Goal: Information Seeking & Learning: Check status

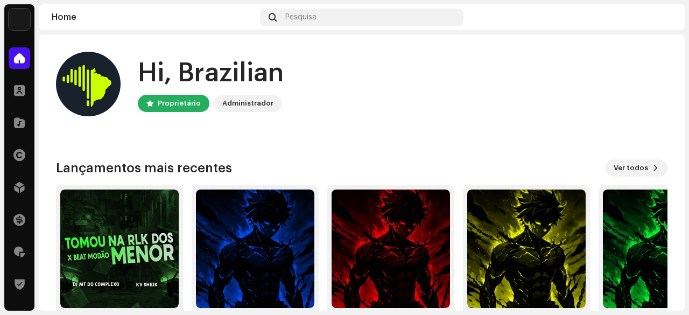
scroll to position [54, 0]
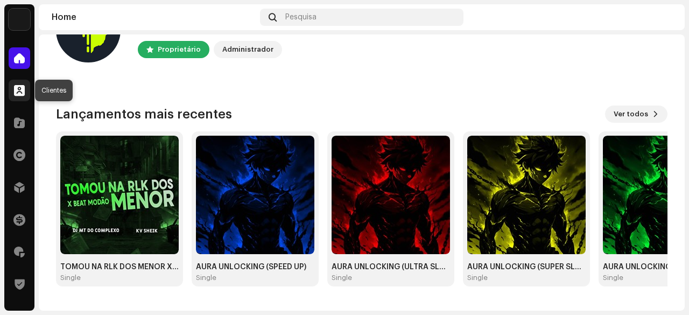
click at [16, 93] on span at bounding box center [19, 90] width 11 height 9
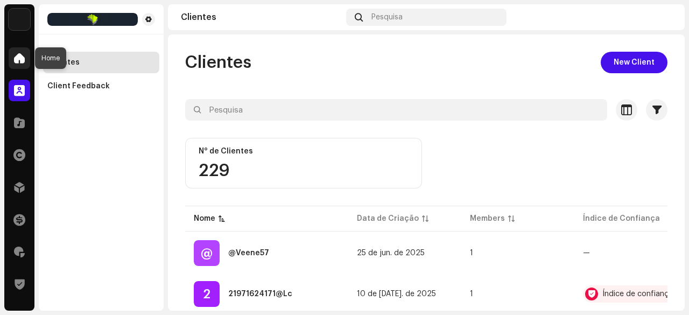
click at [23, 61] on span at bounding box center [19, 58] width 11 height 9
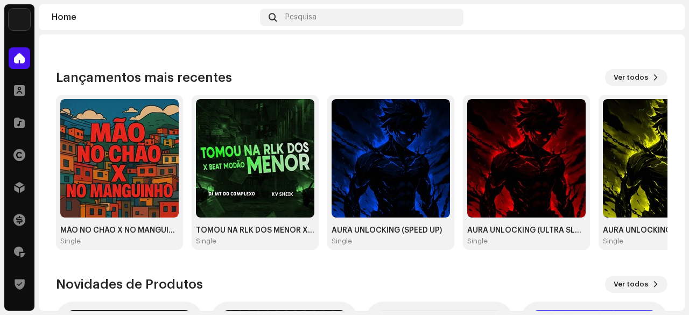
scroll to position [108, 0]
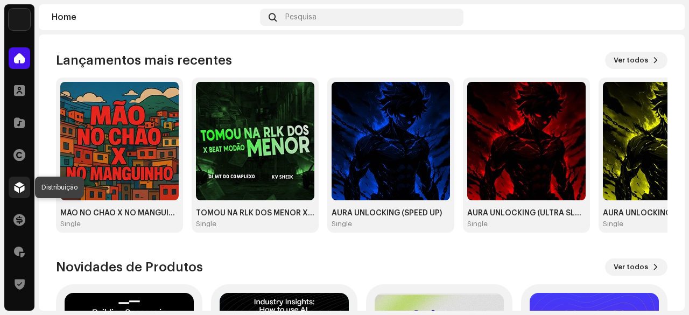
click at [19, 185] on span at bounding box center [19, 187] width 11 height 9
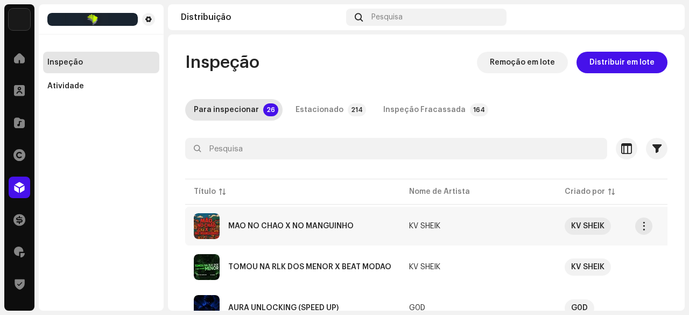
click at [306, 226] on div "MÃO NO CHÃO X NO MANGUINHO" at bounding box center [290, 226] width 125 height 8
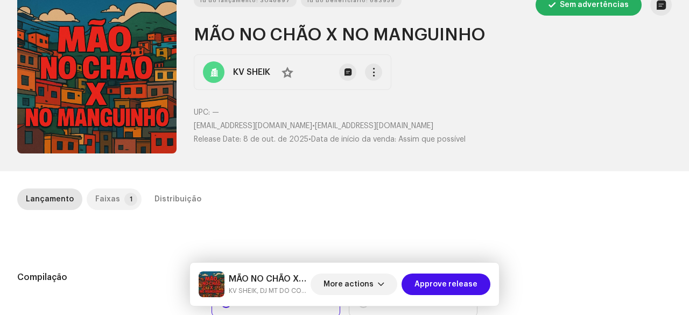
click at [106, 193] on div "Faixas" at bounding box center [107, 199] width 25 height 22
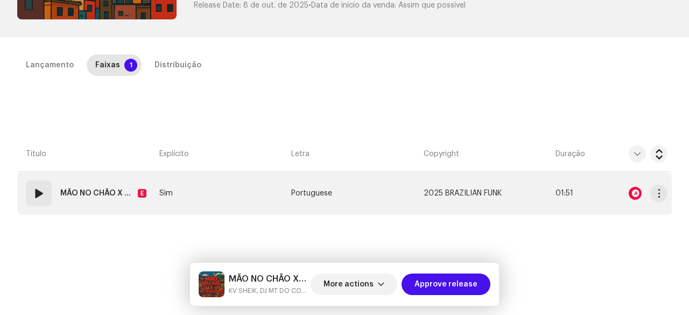
click at [37, 200] on div "01" at bounding box center [39, 193] width 26 height 26
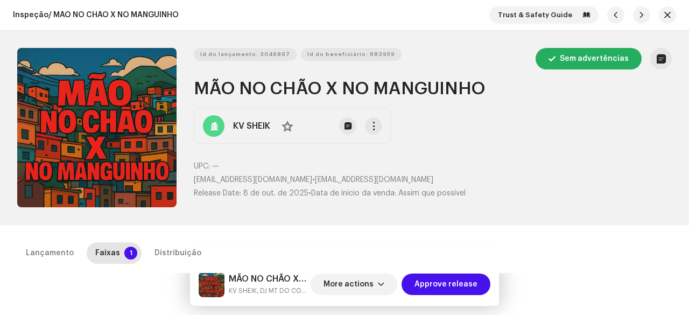
scroll to position [215, 0]
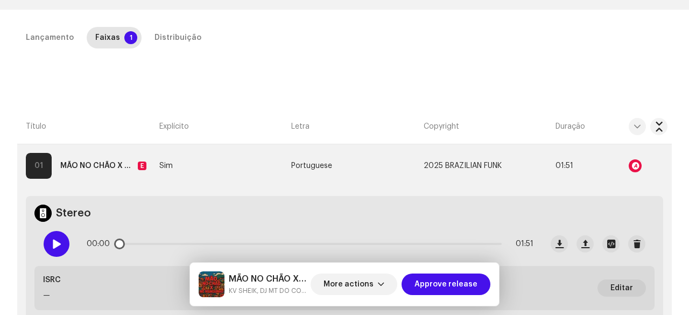
click at [58, 248] on span at bounding box center [56, 244] width 9 height 9
click at [60, 244] on span at bounding box center [56, 244] width 9 height 9
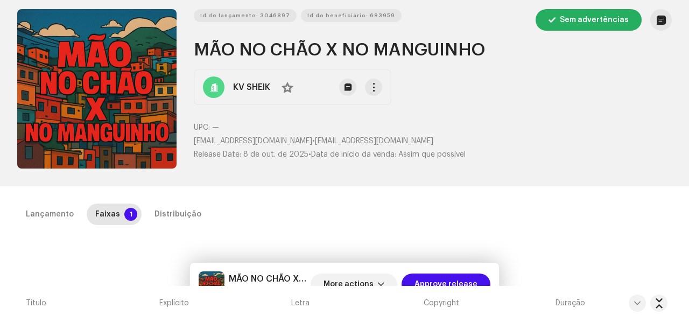
scroll to position [0, 0]
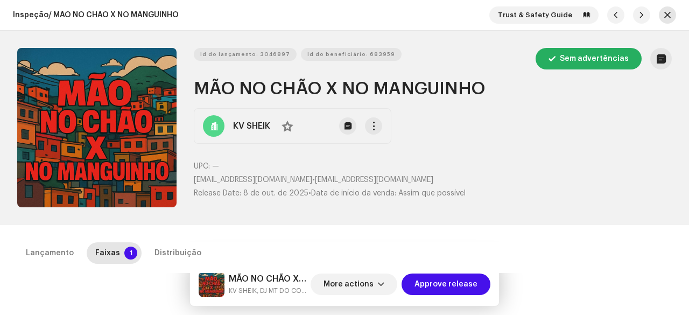
click at [666, 15] on button "button" at bounding box center [667, 14] width 17 height 17
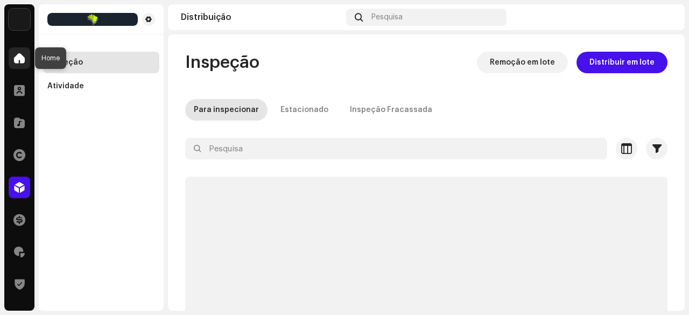
click at [15, 57] on span at bounding box center [19, 58] width 11 height 9
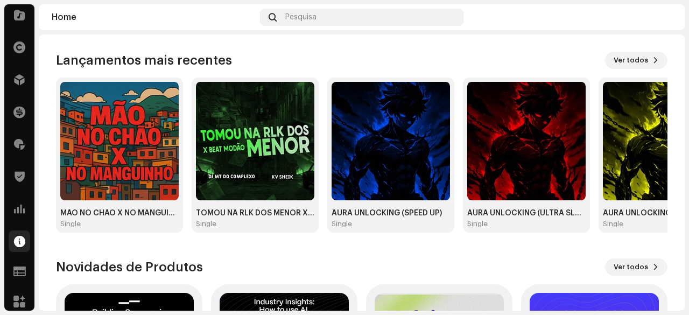
scroll to position [113, 0]
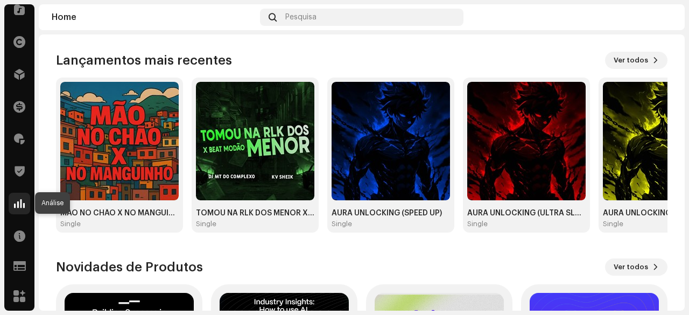
click at [19, 206] on span at bounding box center [19, 203] width 11 height 9
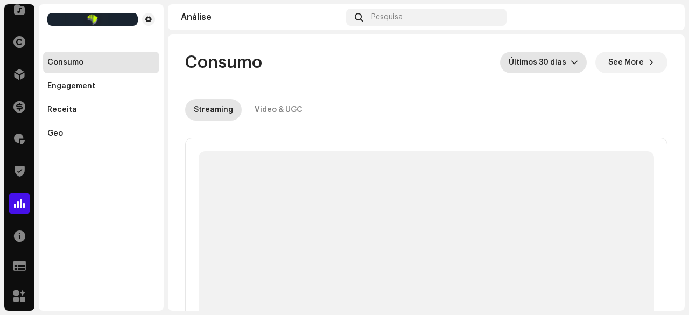
click at [535, 62] on span "Últimos 30 dias" at bounding box center [540, 63] width 62 height 22
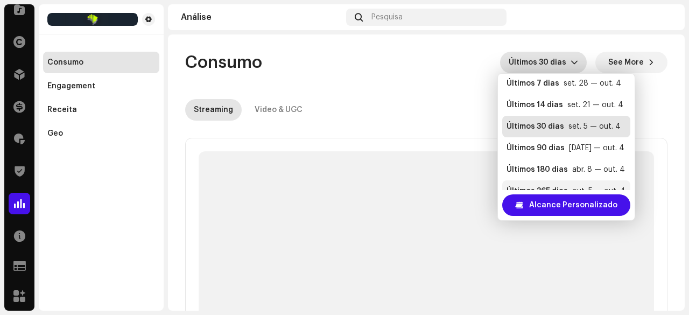
scroll to position [22, 0]
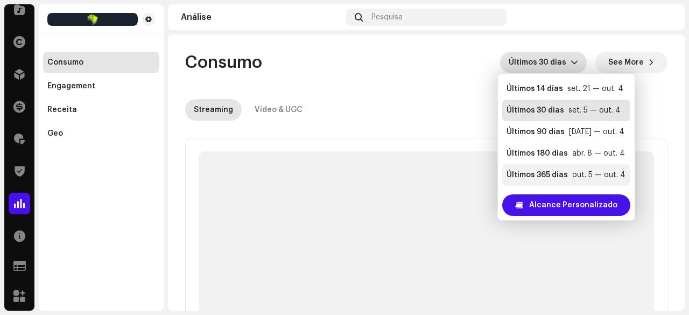
click at [565, 175] on div "Últimos 365 dias" at bounding box center [537, 175] width 61 height 11
